Goal: Task Accomplishment & Management: Manage account settings

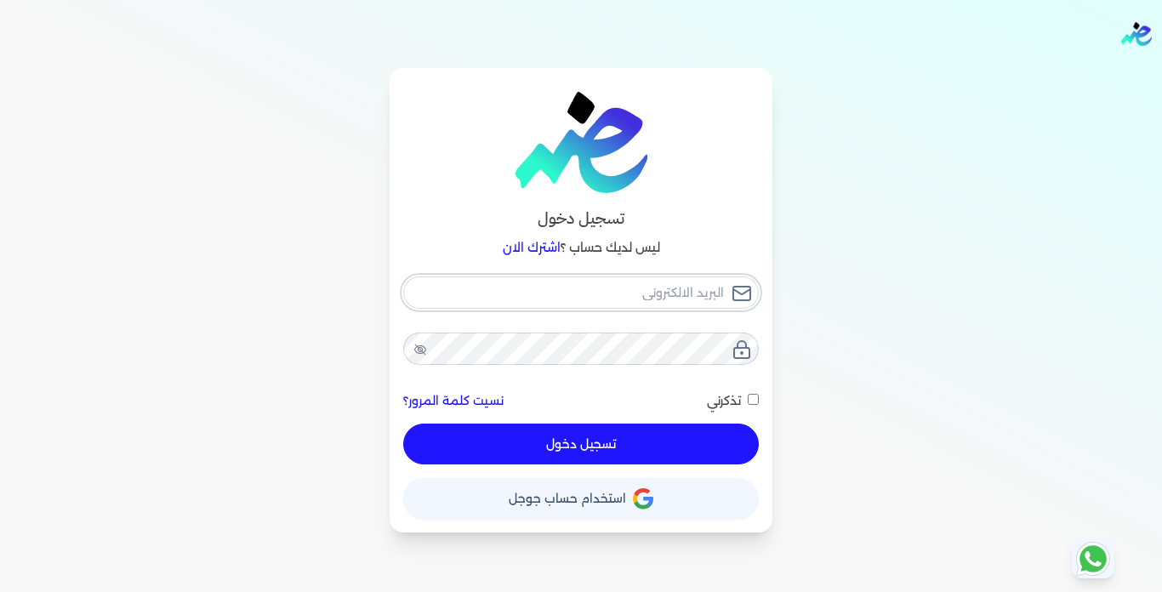
type input "[PERSON_NAME][EMAIL_ADDRESS][DOMAIN_NAME]"
click at [564, 450] on button "تسجيل دخول" at bounding box center [581, 444] width 356 height 41
checkbox input "false"
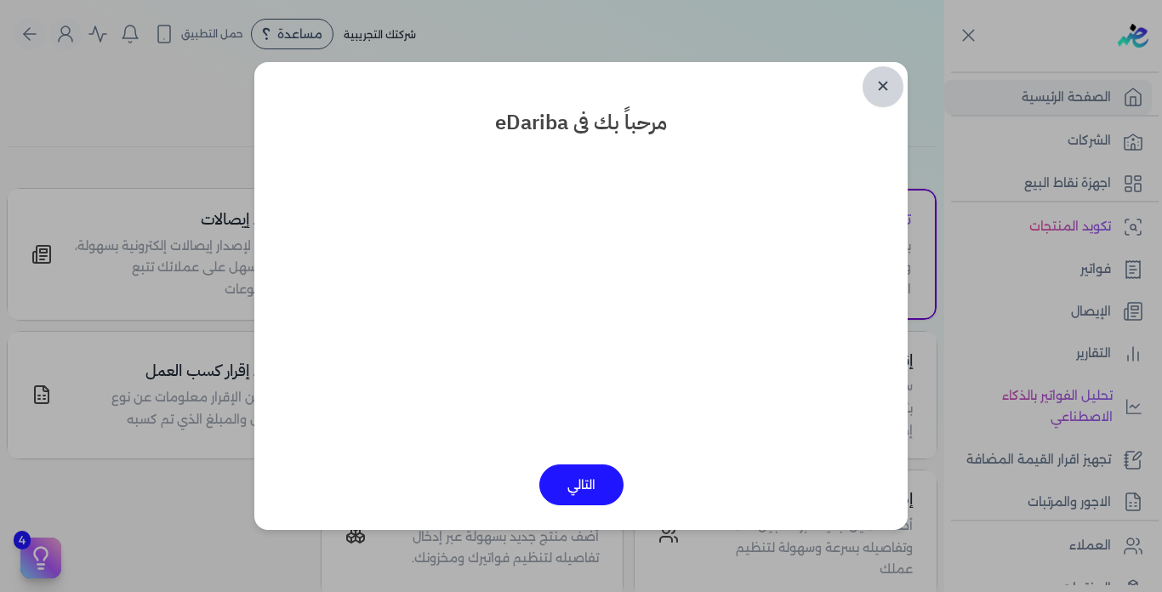
click at [886, 79] on link "✕" at bounding box center [883, 86] width 41 height 41
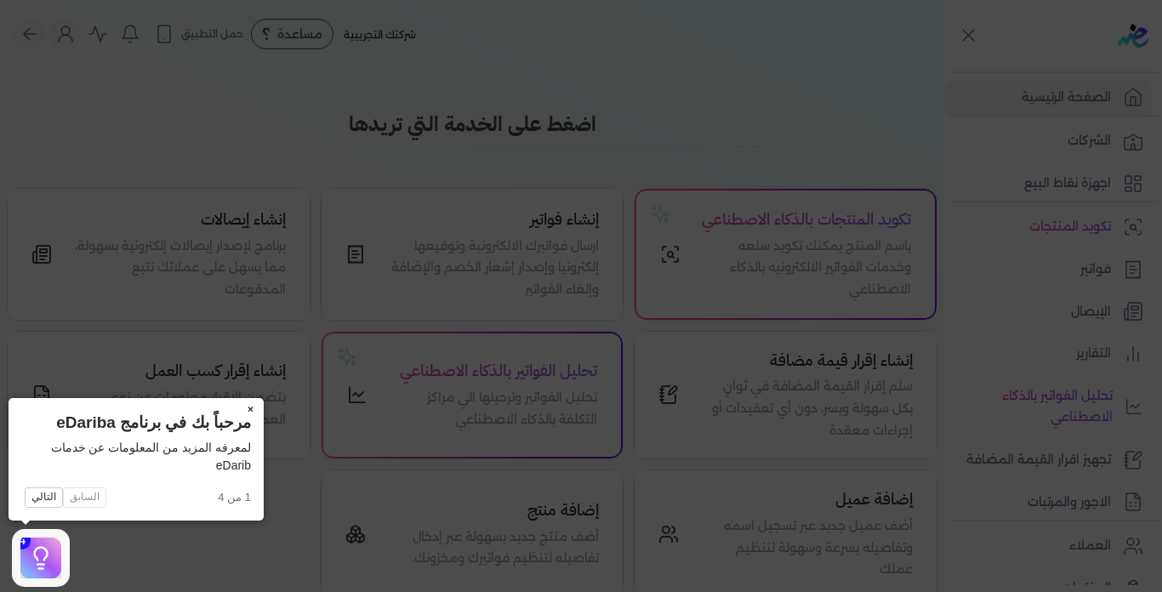
click at [253, 409] on button "×" at bounding box center [249, 410] width 27 height 24
